Goal: Book appointment/travel/reservation

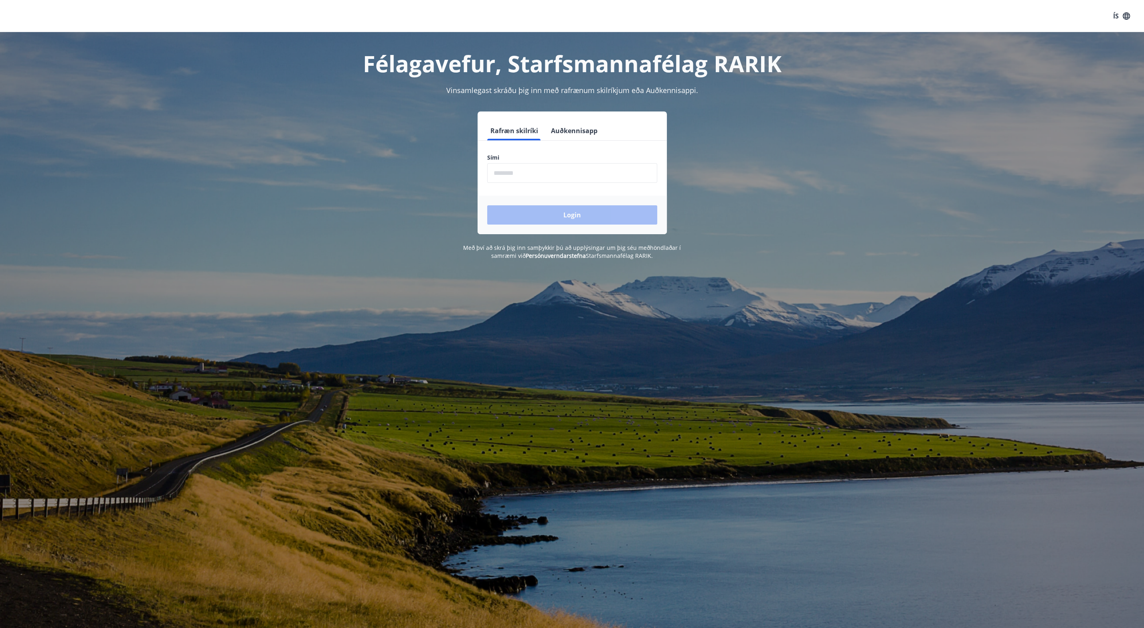
click at [528, 166] on input "phone" at bounding box center [572, 173] width 170 height 20
type input "********"
click at [538, 212] on button "Login" at bounding box center [572, 214] width 170 height 19
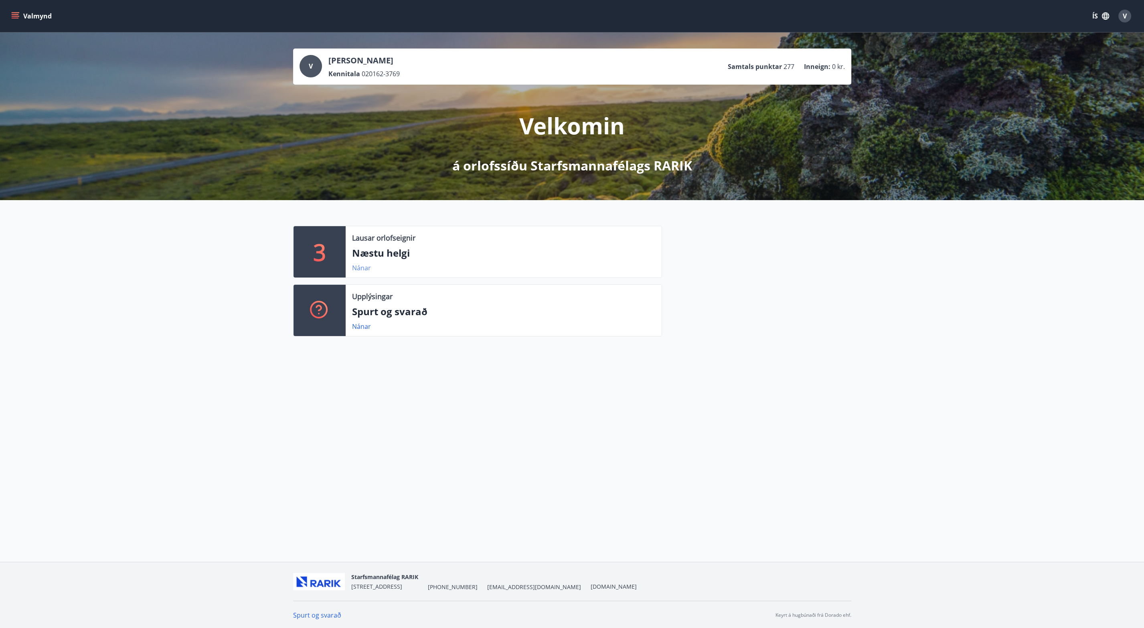
click at [359, 268] on link "Nánar" at bounding box center [361, 267] width 19 height 9
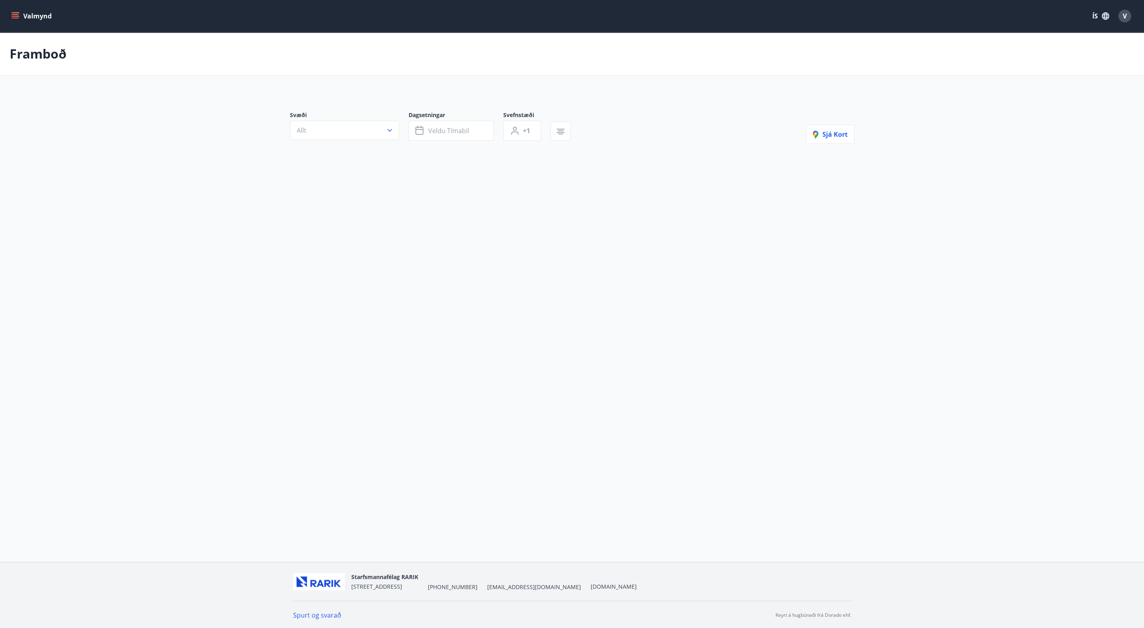
type input "*"
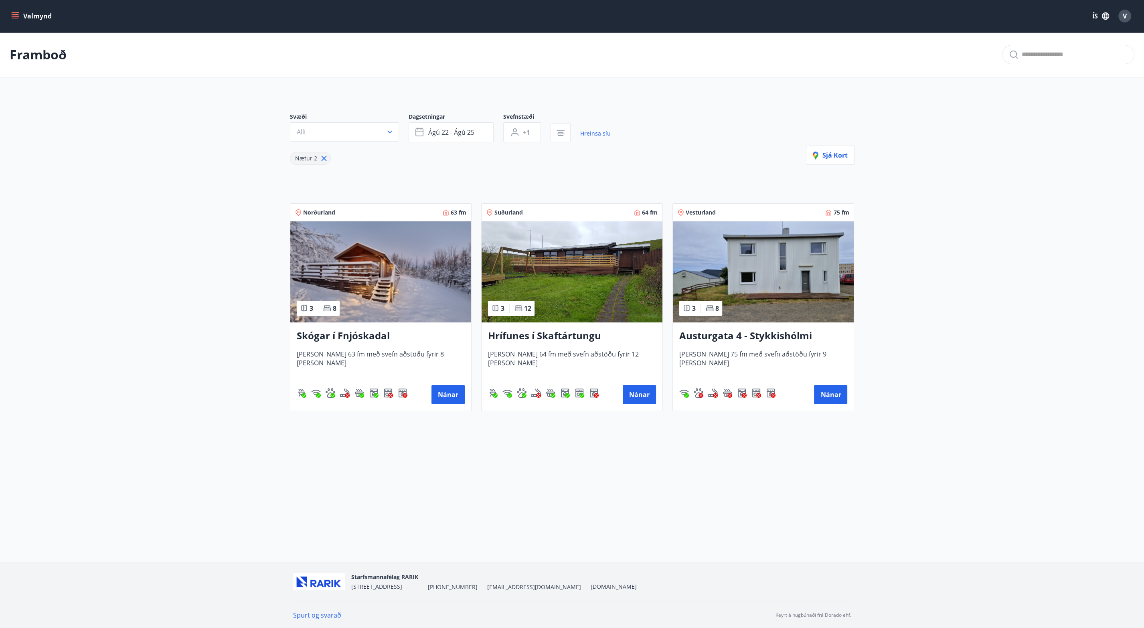
click at [17, 17] on icon "menu" at bounding box center [15, 16] width 8 height 8
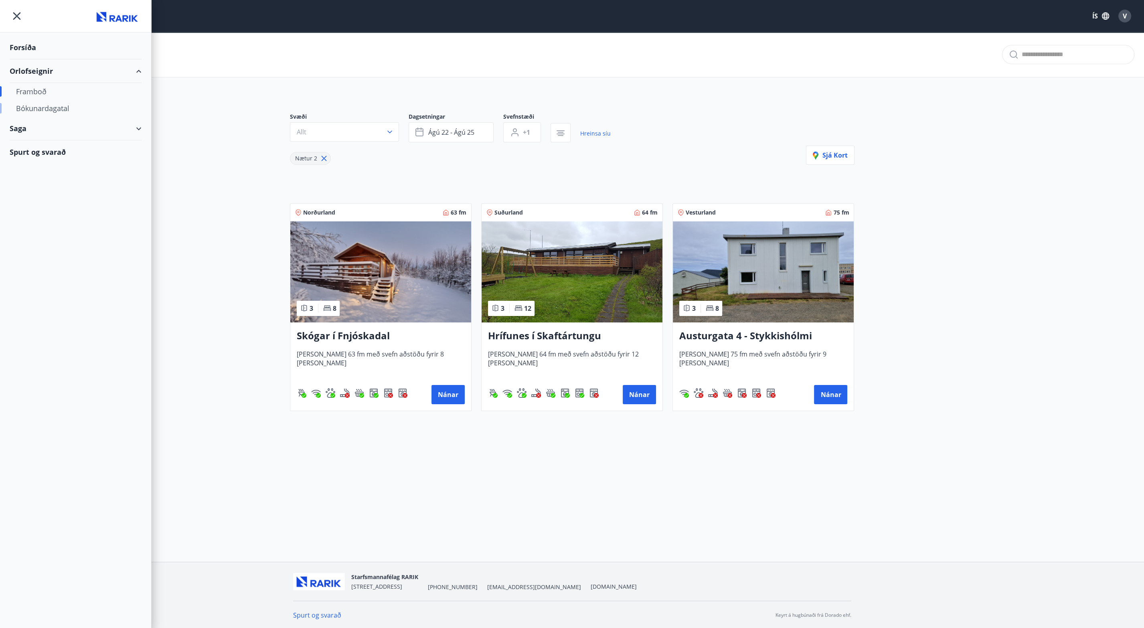
click at [42, 103] on div "Bókunardagatal" at bounding box center [75, 108] width 119 height 17
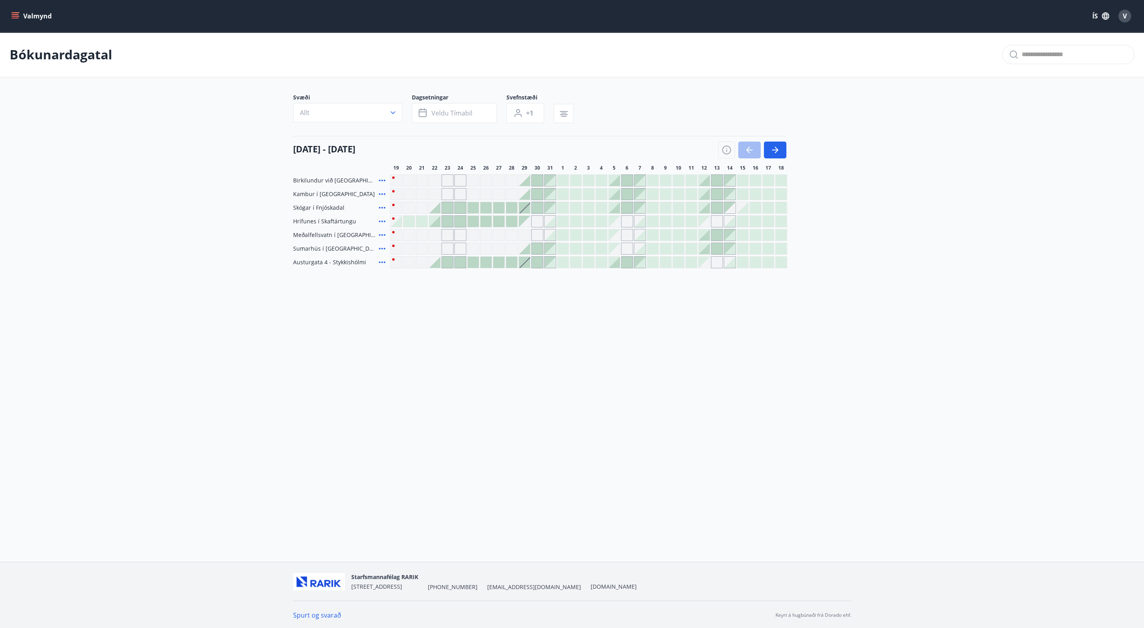
click at [534, 235] on div "Gráir dagar eru ekki bókanlegir" at bounding box center [537, 235] width 12 height 12
drag, startPoint x: 523, startPoint y: 235, endPoint x: 541, endPoint y: 232, distance: 18.3
click at [523, 235] on div "Gráir dagar eru ekki bókanlegir" at bounding box center [524, 235] width 12 height 12
click at [540, 233] on div "Gráir dagar eru ekki bókanlegir" at bounding box center [537, 235] width 12 height 12
click at [548, 229] on div at bounding box center [549, 234] width 11 height 11
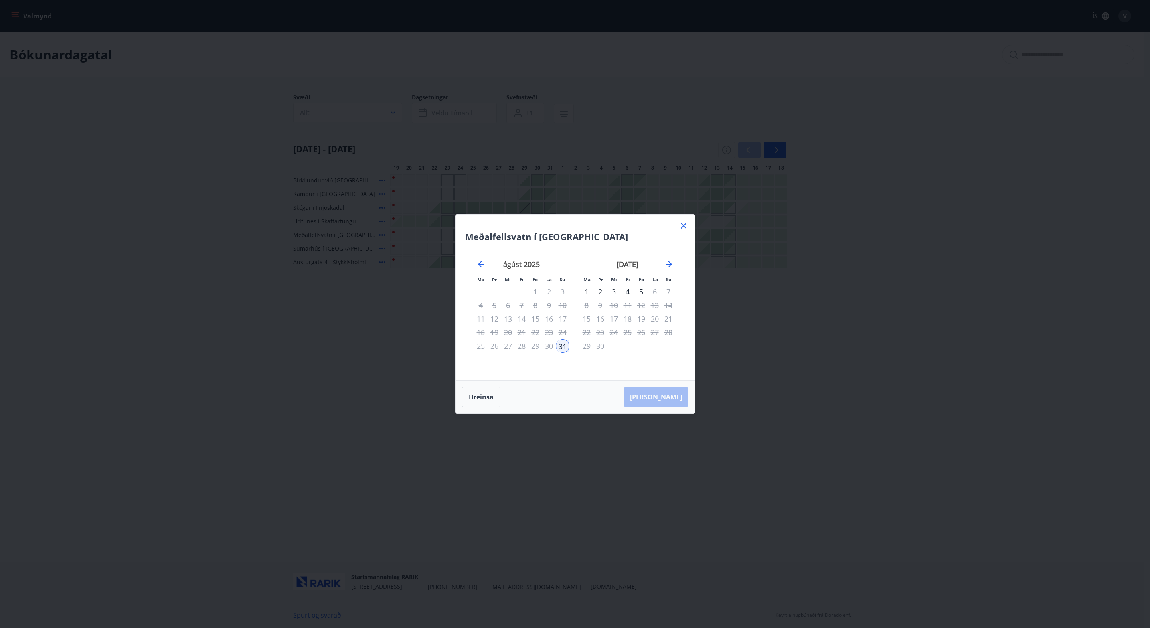
click at [684, 225] on icon at bounding box center [684, 226] width 6 height 6
